Goal: Task Accomplishment & Management: Manage account settings

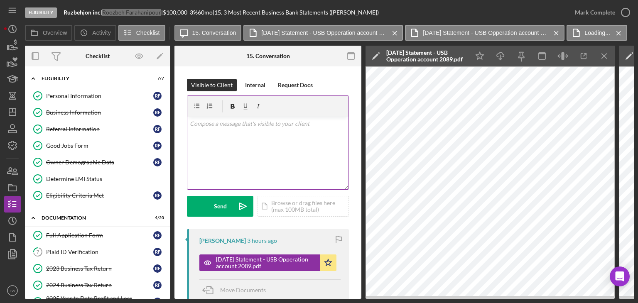
scroll to position [291, 0]
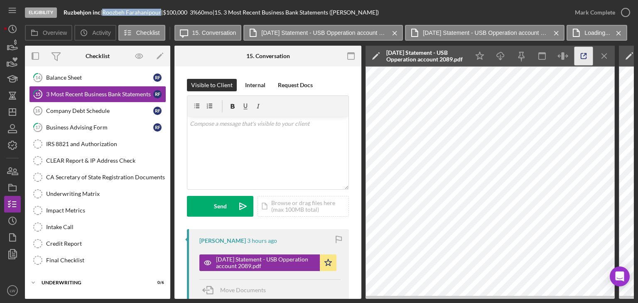
click at [578, 55] on icon "button" at bounding box center [583, 56] width 19 height 19
click at [608, 56] on icon "Icon/Menu Close" at bounding box center [604, 56] width 19 height 19
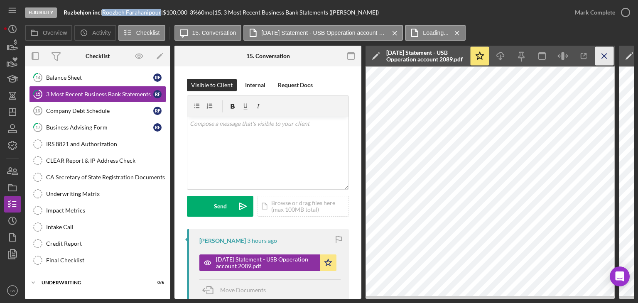
click at [609, 55] on icon "Icon/Menu Close" at bounding box center [604, 56] width 19 height 19
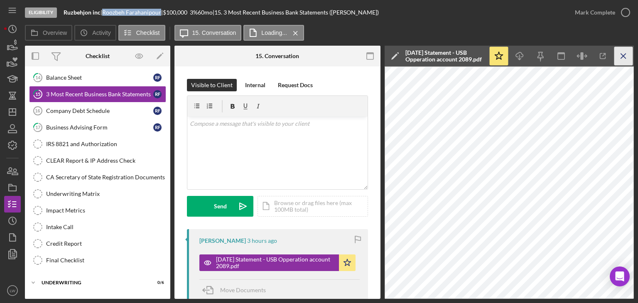
click at [619, 52] on icon "Icon/Menu Close" at bounding box center [623, 56] width 19 height 19
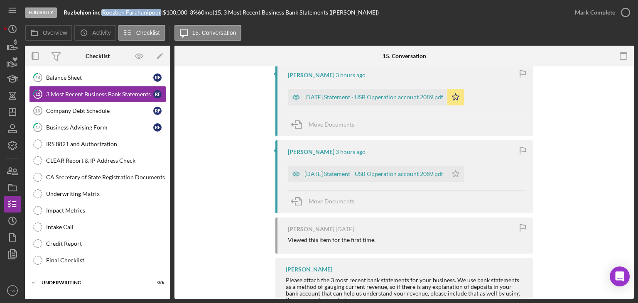
scroll to position [249, 0]
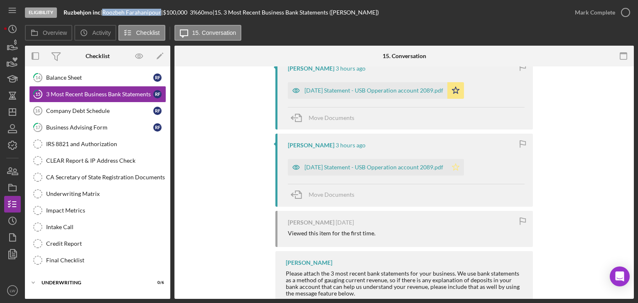
click at [464, 166] on icon "Icon/Star" at bounding box center [455, 167] width 17 height 17
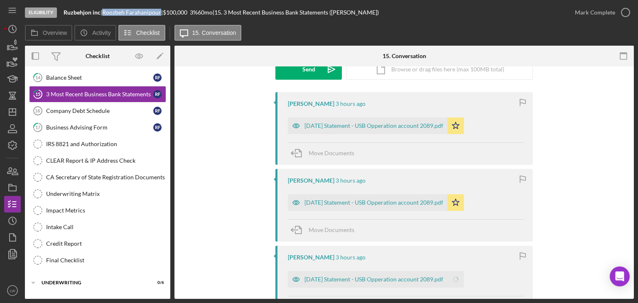
scroll to position [125, 0]
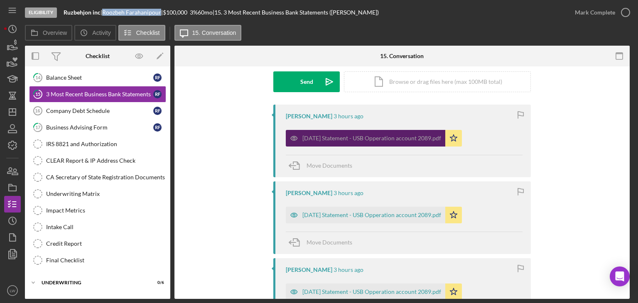
click at [379, 138] on div "2025-06-30 Statement - USB Opperation account 2089.pdf" at bounding box center [371, 138] width 139 height 7
click at [427, 142] on div "2025-06-30 Statement - USB Opperation account 2089.pdf" at bounding box center [365, 138] width 159 height 17
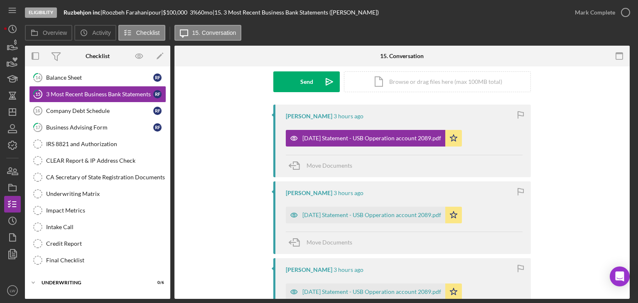
click at [567, 136] on div "Roozbeh Farahanipour 3 hours ago 2025-06-30 Statement - USB Opperation account …" at bounding box center [402, 270] width 430 height 331
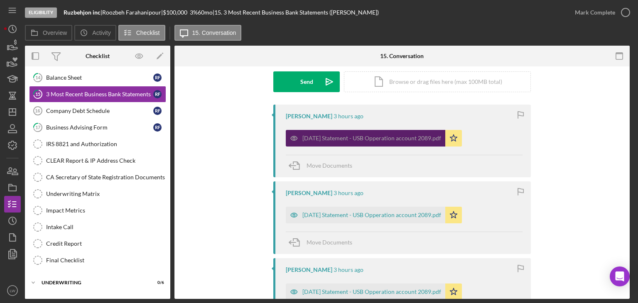
click at [347, 131] on div "2025-06-30 Statement - USB Opperation account 2089.pdf" at bounding box center [365, 138] width 159 height 17
click at [348, 135] on div "2025-06-30 Statement - USB Opperation account 2089.pdf" at bounding box center [371, 138] width 139 height 7
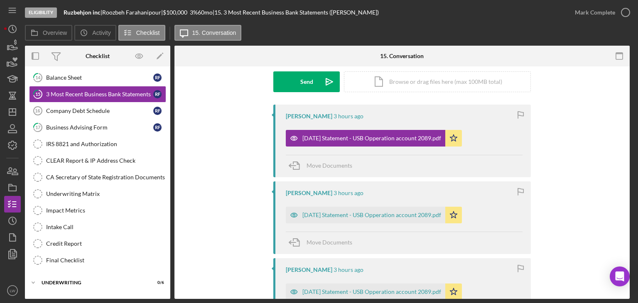
click at [453, 162] on div "Move Documents" at bounding box center [404, 166] width 237 height 22
click at [462, 142] on icon "Icon/Star" at bounding box center [453, 138] width 17 height 17
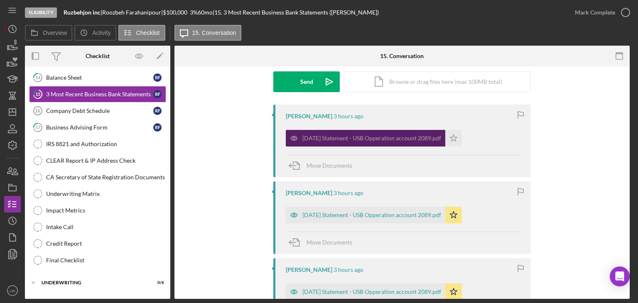
click at [422, 139] on div "2025-06-30 Statement - USB Opperation account 2089.pdf" at bounding box center [371, 138] width 139 height 7
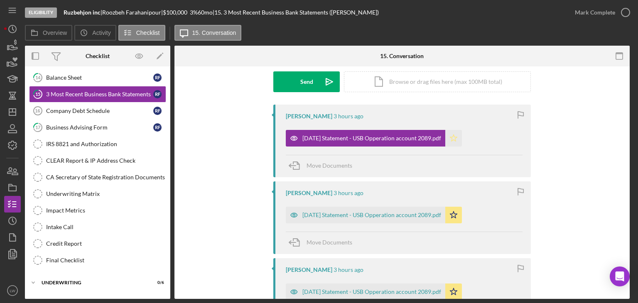
click at [457, 140] on polygon "button" at bounding box center [453, 138] width 7 height 7
click at [61, 112] on link "Company Debt Schedule 16 Company Debt Schedule R F" at bounding box center [97, 111] width 137 height 17
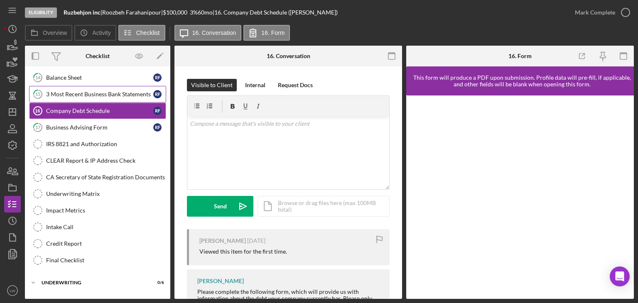
click at [79, 94] on div "3 Most Recent Business Bank Statements" at bounding box center [99, 94] width 107 height 7
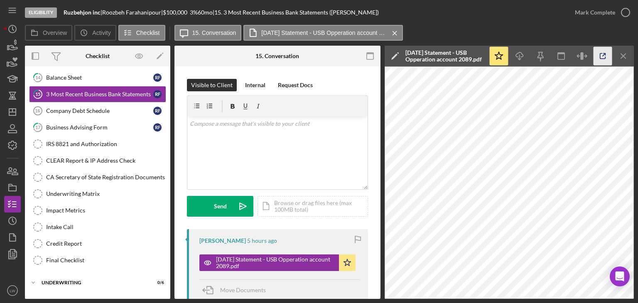
click at [601, 55] on icon "button" at bounding box center [602, 56] width 19 height 19
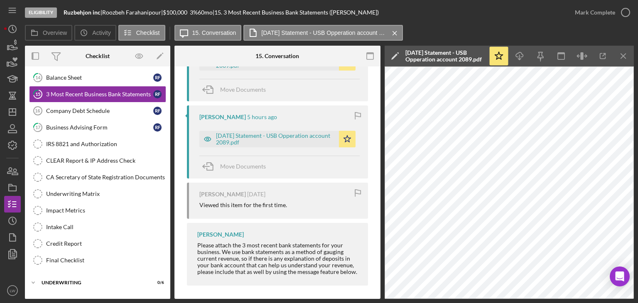
scroll to position [281, 0]
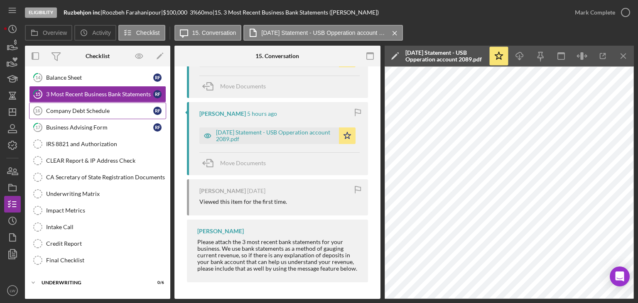
click at [110, 110] on div "Company Debt Schedule" at bounding box center [99, 111] width 107 height 7
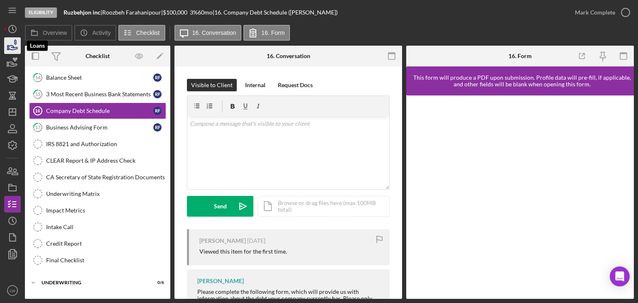
click at [15, 46] on icon "button" at bounding box center [12, 45] width 21 height 21
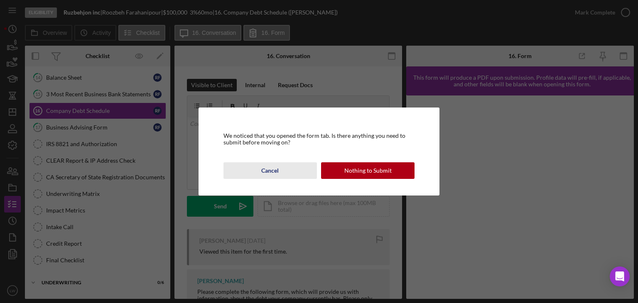
click at [265, 168] on div "Cancel" at bounding box center [269, 170] width 17 height 17
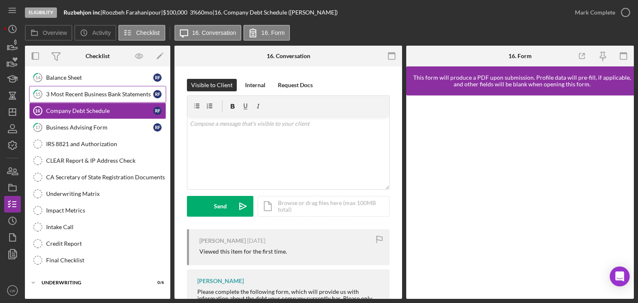
click at [88, 91] on div "3 Most Recent Business Bank Statements" at bounding box center [99, 94] width 107 height 7
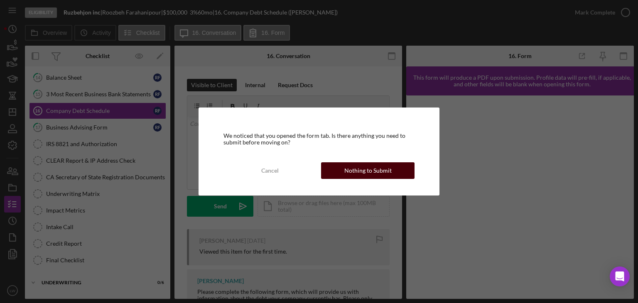
click at [394, 171] on button "Nothing to Submit" at bounding box center [367, 170] width 93 height 17
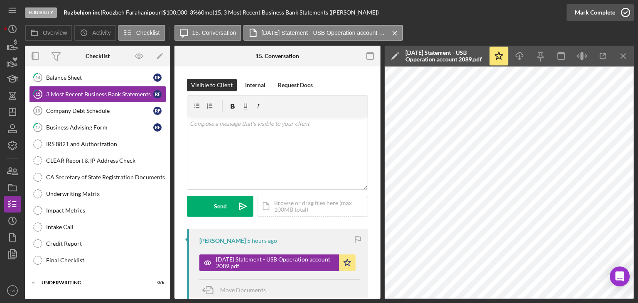
click at [600, 12] on div "Mark Complete" at bounding box center [595, 12] width 40 height 17
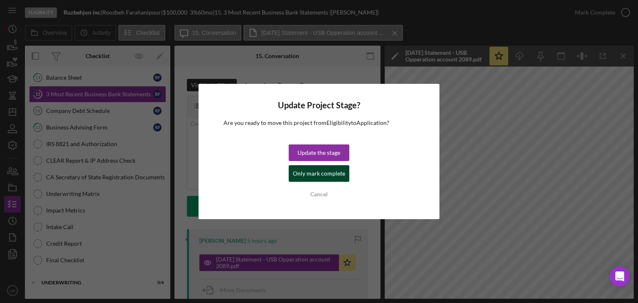
click at [341, 178] on div "Only mark complete" at bounding box center [319, 173] width 52 height 17
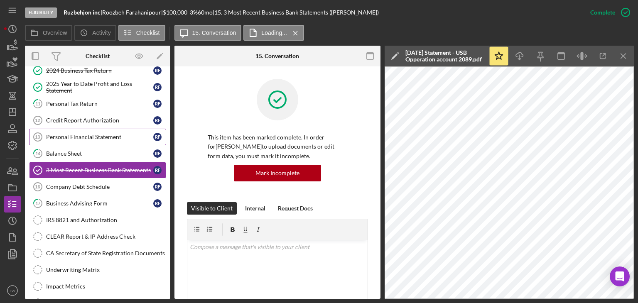
scroll to position [166, 0]
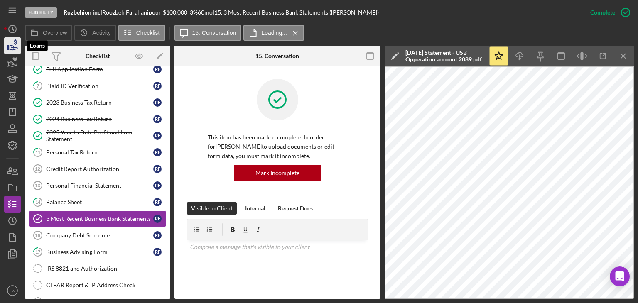
click at [7, 52] on icon "button" at bounding box center [12, 45] width 21 height 21
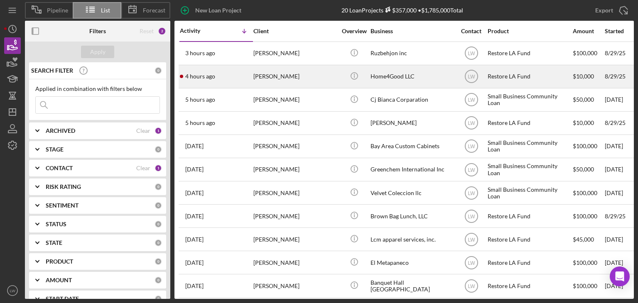
click at [266, 79] on div "[PERSON_NAME]" at bounding box center [294, 77] width 83 height 22
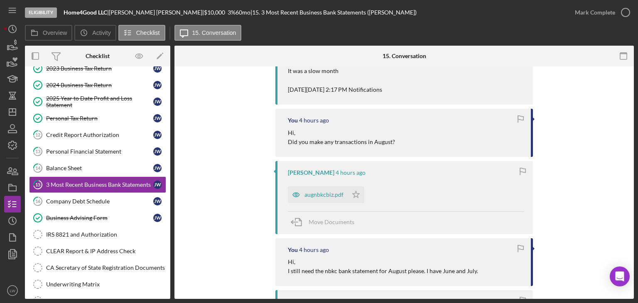
scroll to position [32, 0]
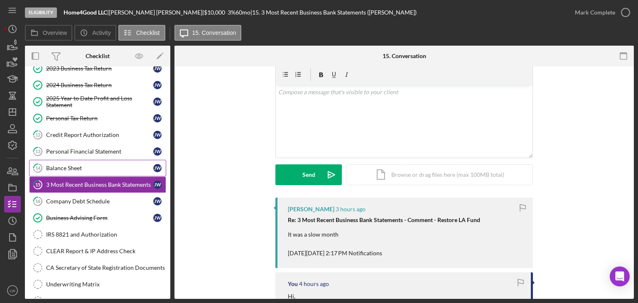
click at [56, 169] on div "Balance Sheet" at bounding box center [99, 168] width 107 height 7
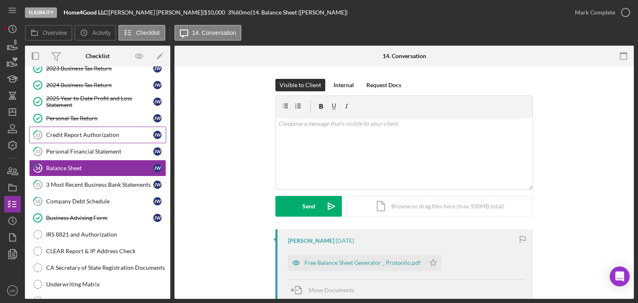
click at [70, 134] on div "Credit Report Authorization" at bounding box center [99, 135] width 107 height 7
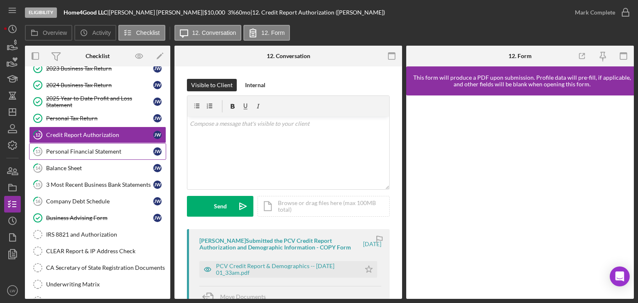
click at [95, 148] on div "Personal Financial Statement" at bounding box center [99, 151] width 107 height 7
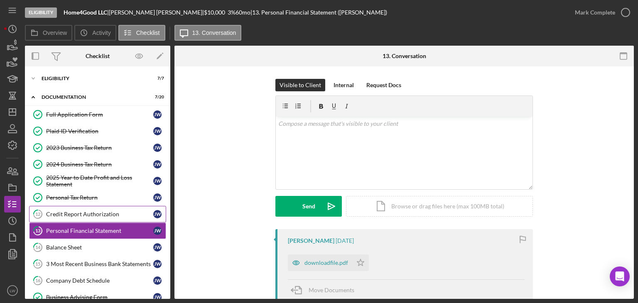
click at [100, 214] on div "Credit Report Authorization" at bounding box center [99, 214] width 107 height 7
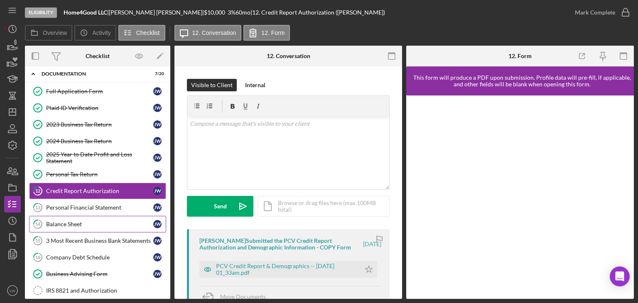
scroll to position [42, 0]
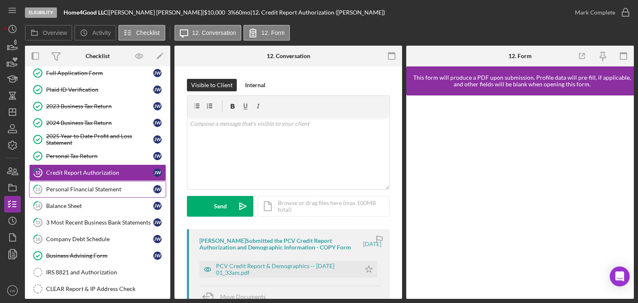
click at [90, 183] on link "13 Personal Financial Statement J W" at bounding box center [97, 189] width 137 height 17
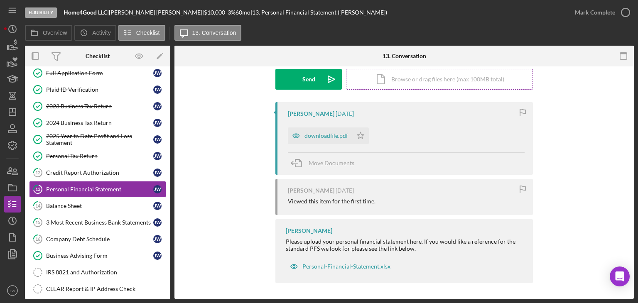
scroll to position [127, 0]
click at [82, 222] on div "3 Most Recent Business Bank Statements" at bounding box center [99, 222] width 107 height 7
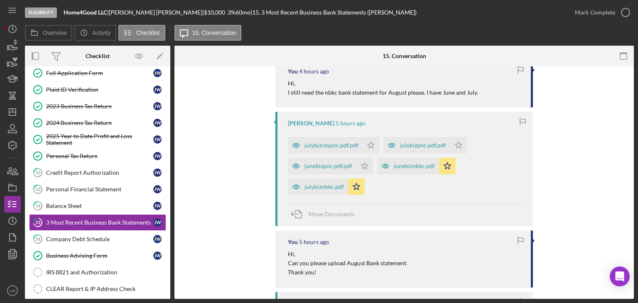
scroll to position [291, 0]
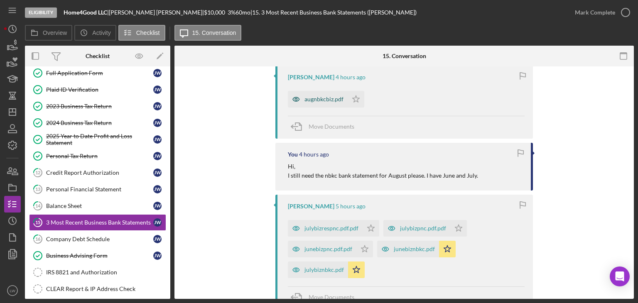
click at [329, 102] on div "augnbkcbiz.pdf" at bounding box center [323, 99] width 39 height 7
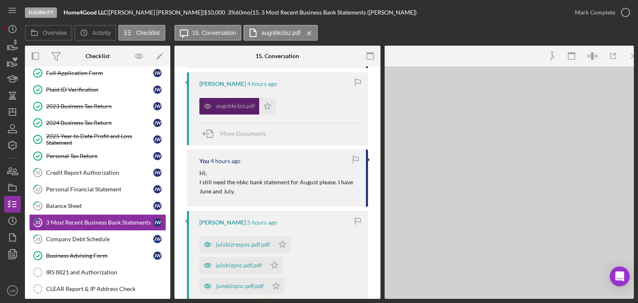
scroll to position [297, 0]
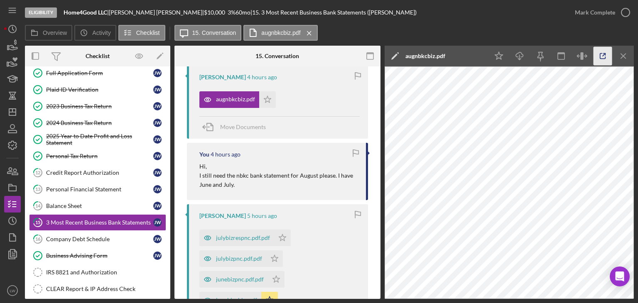
click at [604, 57] on icon "button" at bounding box center [602, 56] width 19 height 19
click at [8, 46] on polygon "button" at bounding box center [7, 48] width 1 height 4
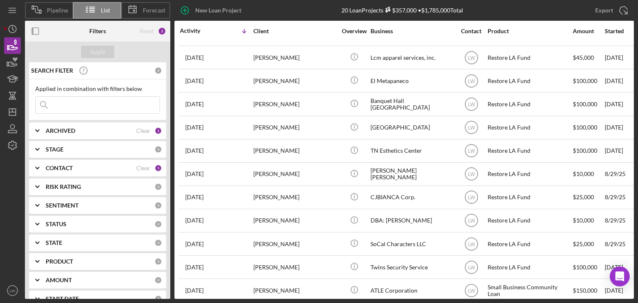
scroll to position [219, 0]
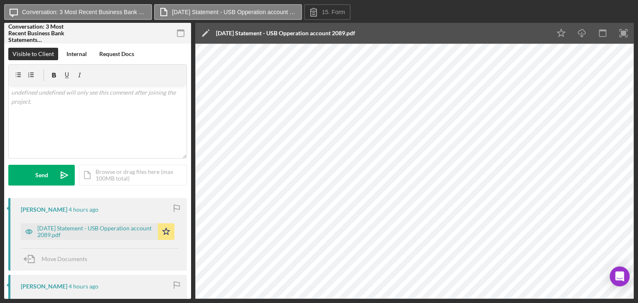
click at [177, 27] on icon "button" at bounding box center [180, 33] width 19 height 19
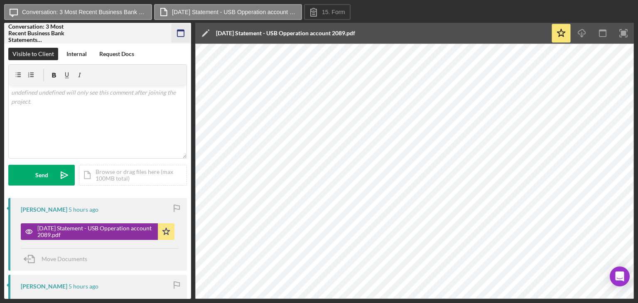
click at [185, 33] on icon "button" at bounding box center [180, 33] width 19 height 19
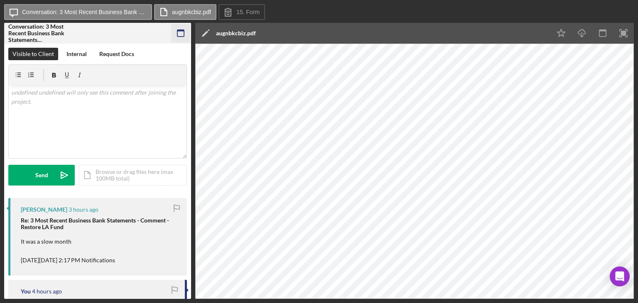
click at [180, 34] on icon "button" at bounding box center [180, 33] width 19 height 19
